Goal: Transaction & Acquisition: Download file/media

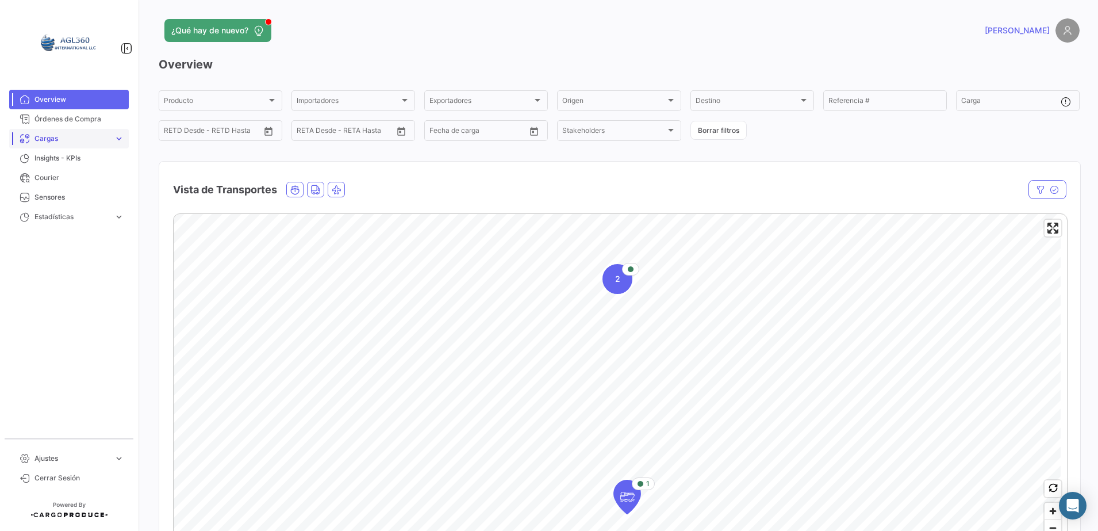
click at [95, 140] on span "Cargas" at bounding box center [72, 138] width 75 height 10
click at [69, 182] on span "Cargas Marítimas" at bounding box center [59, 182] width 58 height 10
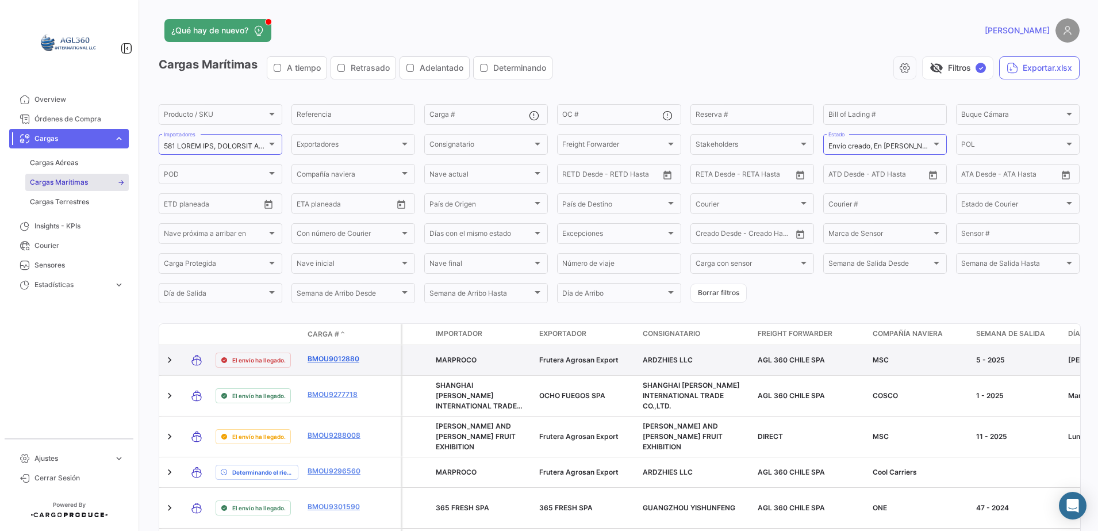
click at [331, 355] on link "BMOU9012880" at bounding box center [338, 359] width 60 height 10
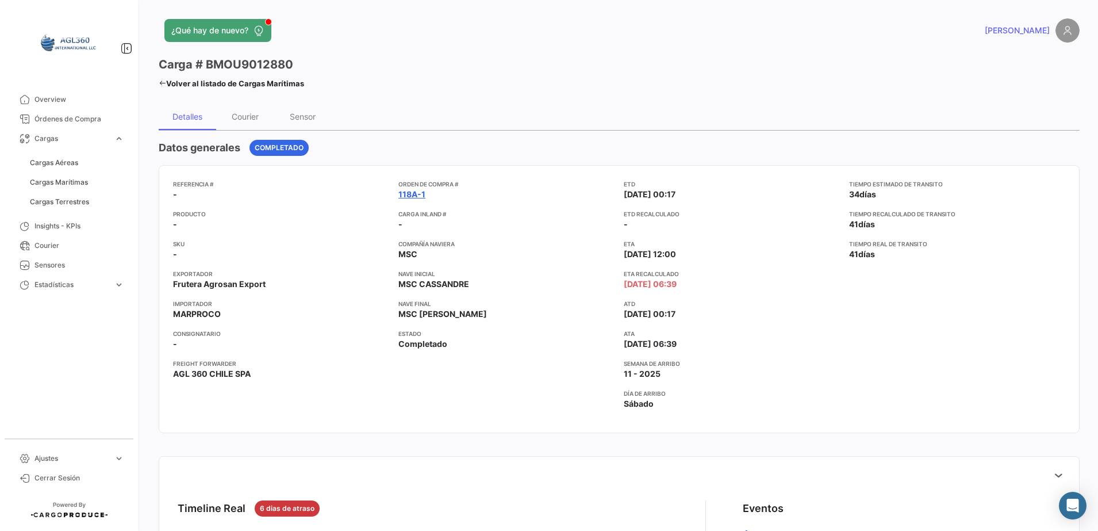
click at [407, 190] on link "118A-1" at bounding box center [411, 195] width 27 height 12
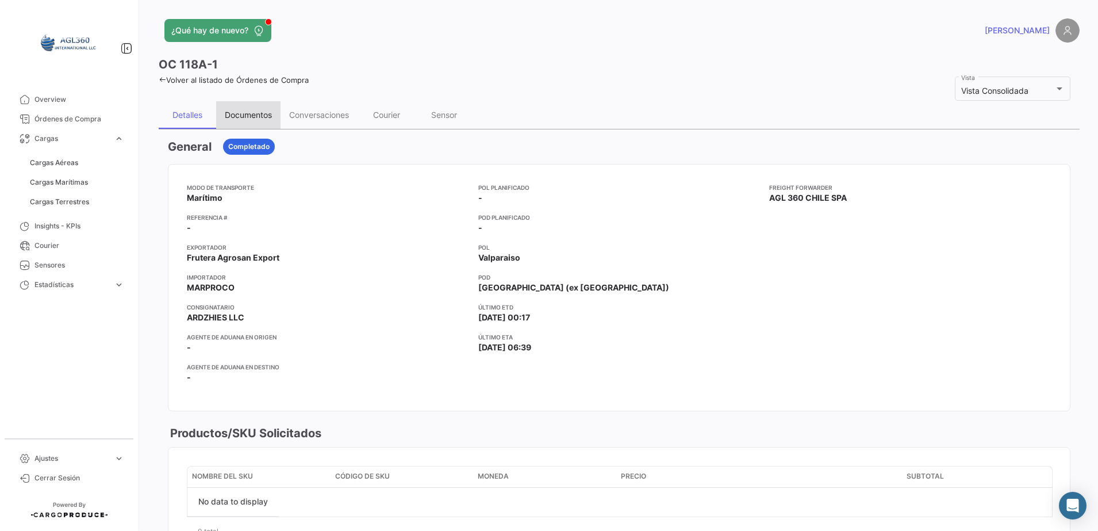
click at [257, 114] on div "Documentos" at bounding box center [248, 115] width 47 height 10
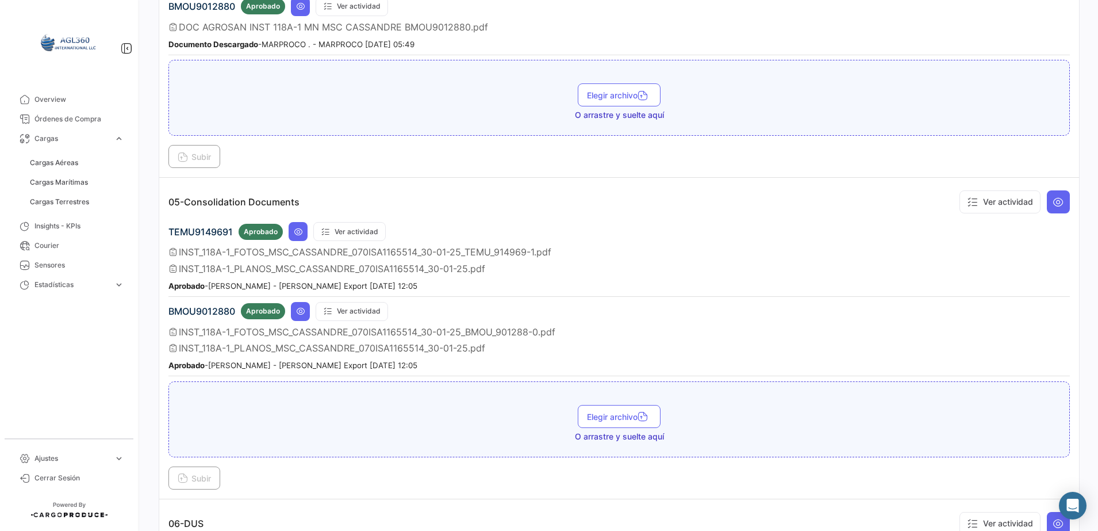
scroll to position [1210, 0]
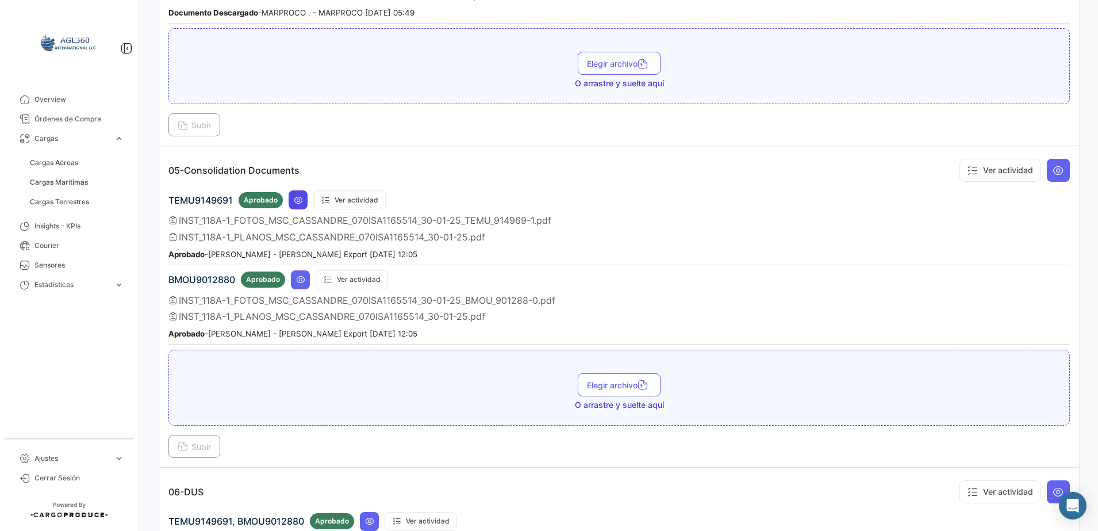
click at [297, 204] on icon at bounding box center [298, 200] width 9 height 9
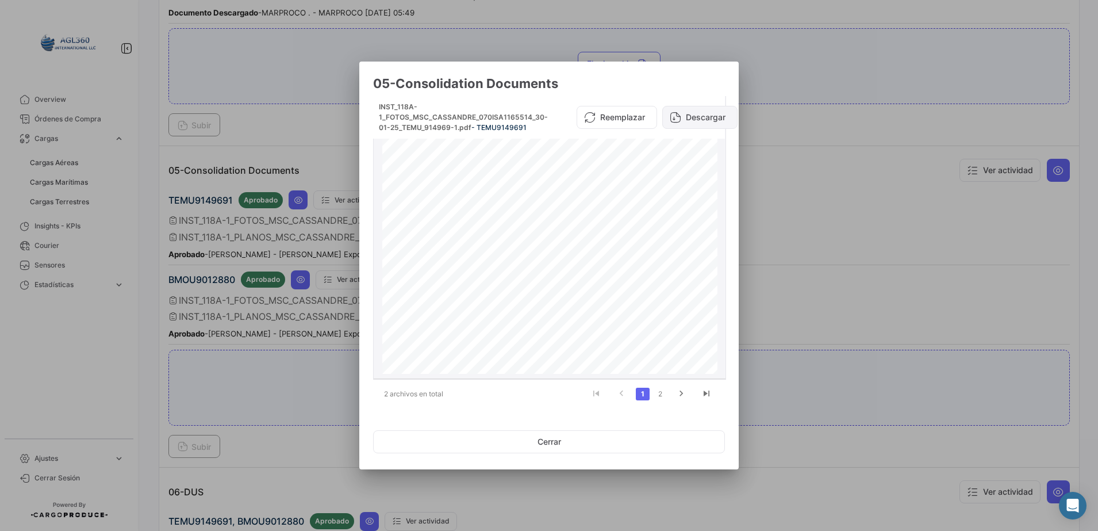
click at [703, 117] on button "Descargar" at bounding box center [699, 117] width 75 height 23
click at [660, 392] on link "2" at bounding box center [660, 394] width 14 height 13
click at [693, 119] on button "Descargar" at bounding box center [705, 117] width 75 height 23
